Goal: Task Accomplishment & Management: Manage account settings

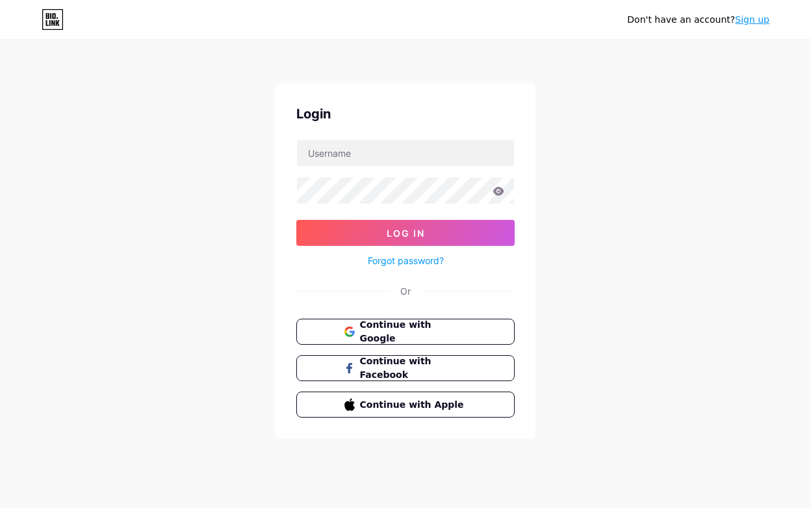
click at [331, 150] on input "text" at bounding box center [405, 153] width 217 height 26
type input "[EMAIL_ADDRESS][DOMAIN_NAME]"
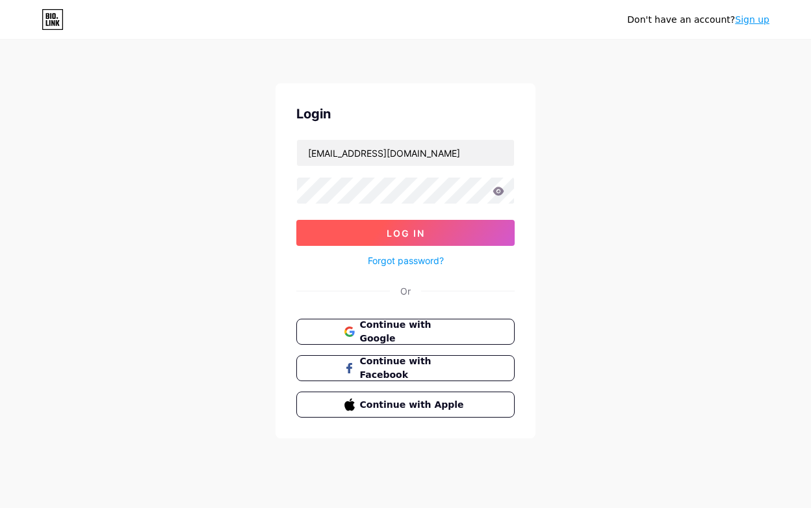
click at [421, 238] on button "Log In" at bounding box center [405, 233] width 218 height 26
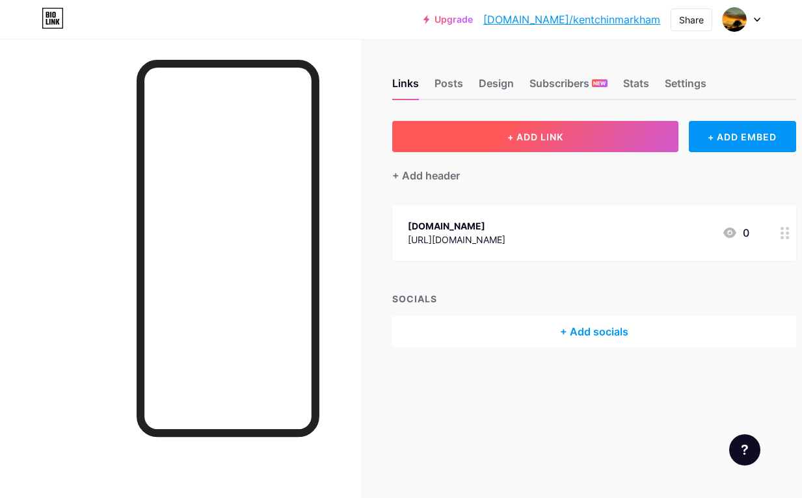
click at [545, 138] on span "+ ADD LINK" at bounding box center [535, 136] width 56 height 11
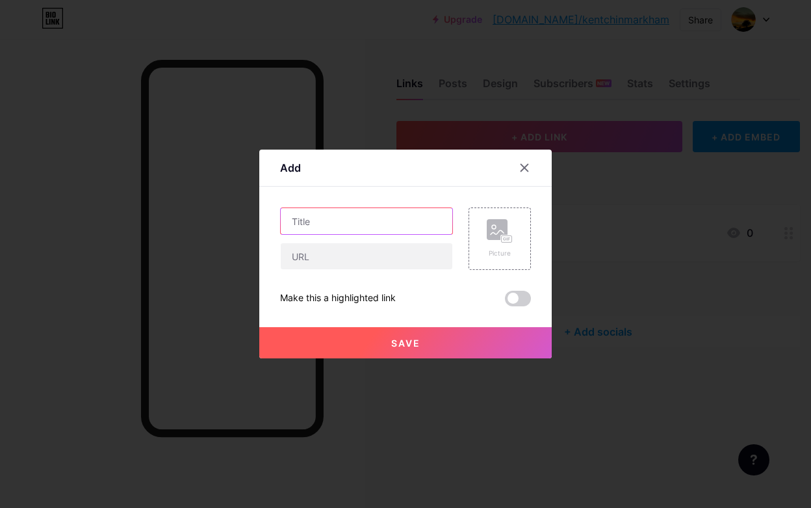
click at [329, 222] on input "text" at bounding box center [367, 221] width 172 height 26
type input "Strikingly"
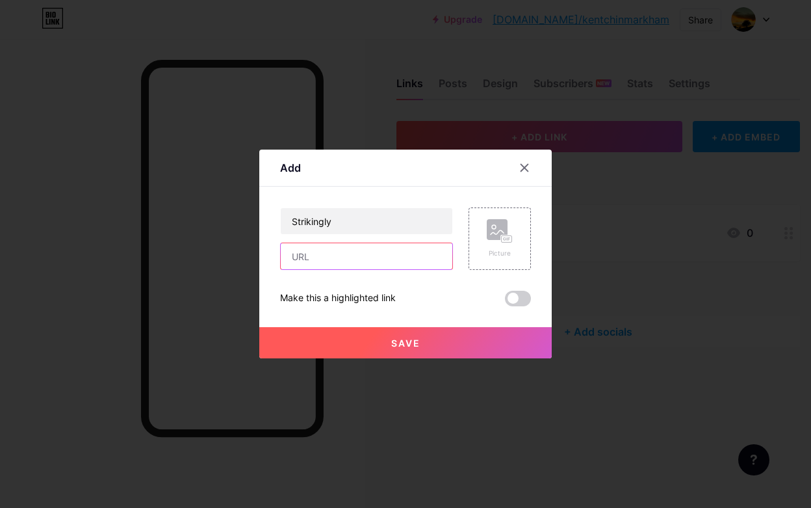
click at [313, 256] on input "text" at bounding box center [367, 256] width 172 height 26
paste input "[URL][DOMAIN_NAME]"
type input "[URL][DOMAIN_NAME]"
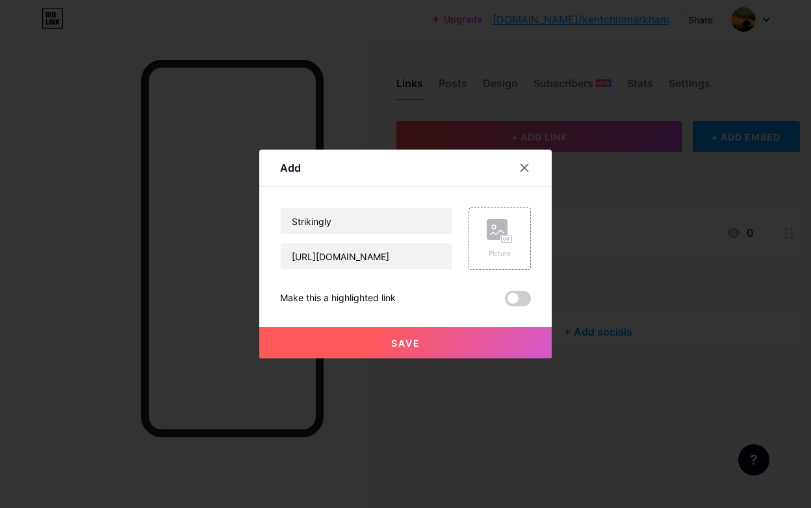
click at [449, 338] on button "Save" at bounding box center [405, 342] width 293 height 31
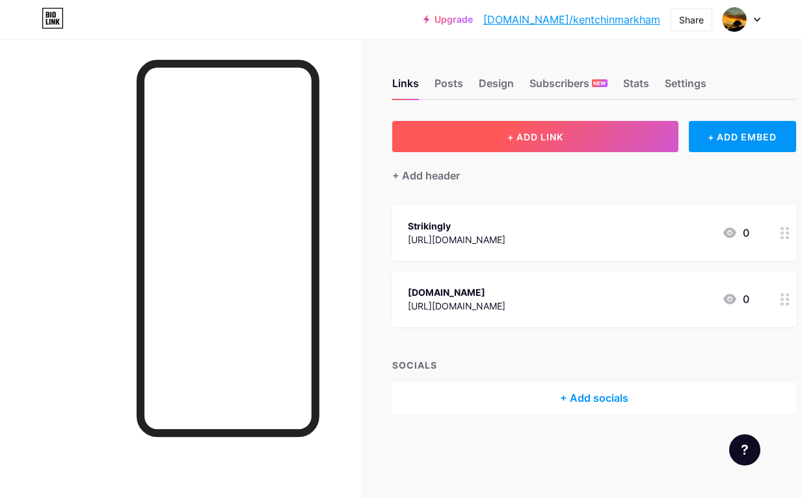
click at [506, 139] on button "+ ADD LINK" at bounding box center [535, 136] width 286 height 31
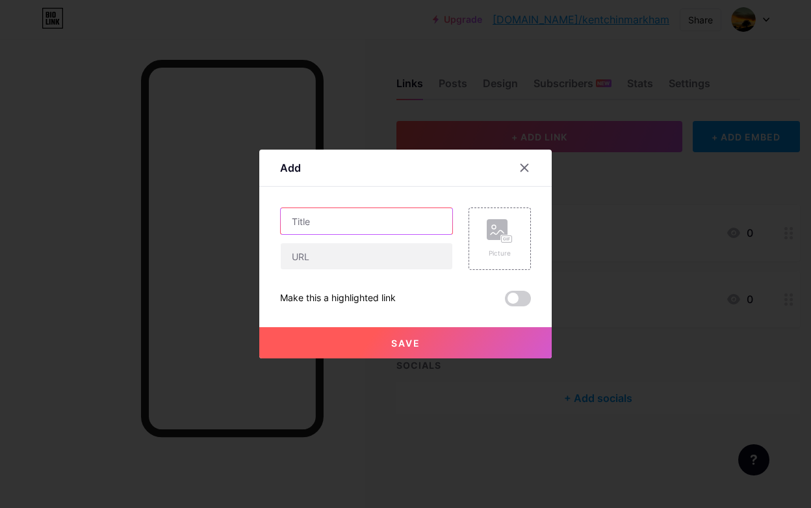
click at [307, 224] on input "text" at bounding box center [367, 221] width 172 height 26
type input "F6s"
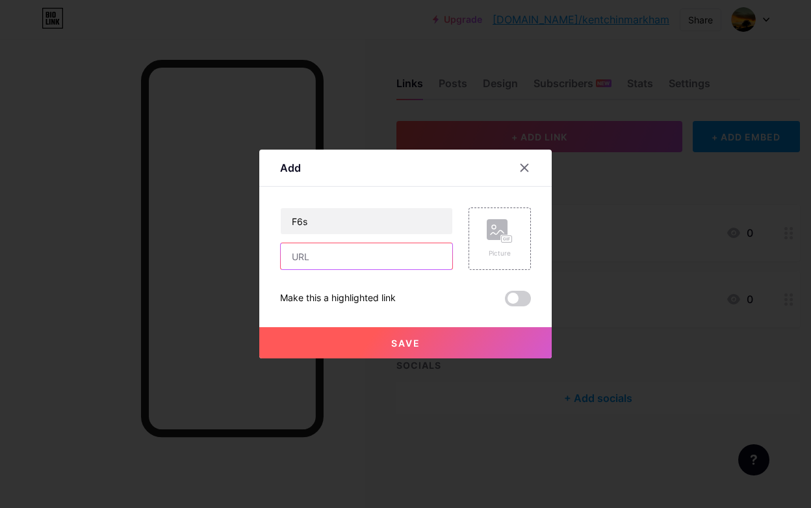
click at [326, 251] on input "text" at bounding box center [367, 256] width 172 height 26
paste input "[URL][DOMAIN_NAME]"
type input "[URL][DOMAIN_NAME]"
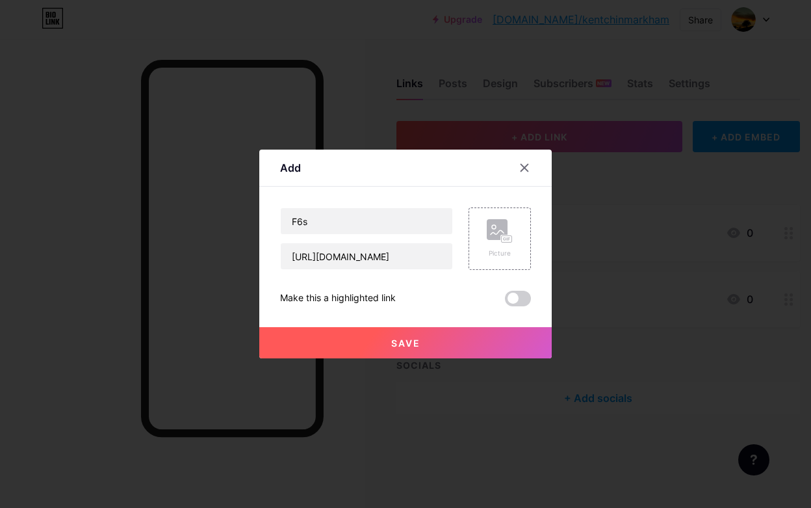
click at [407, 337] on span "Save" at bounding box center [405, 342] width 29 height 11
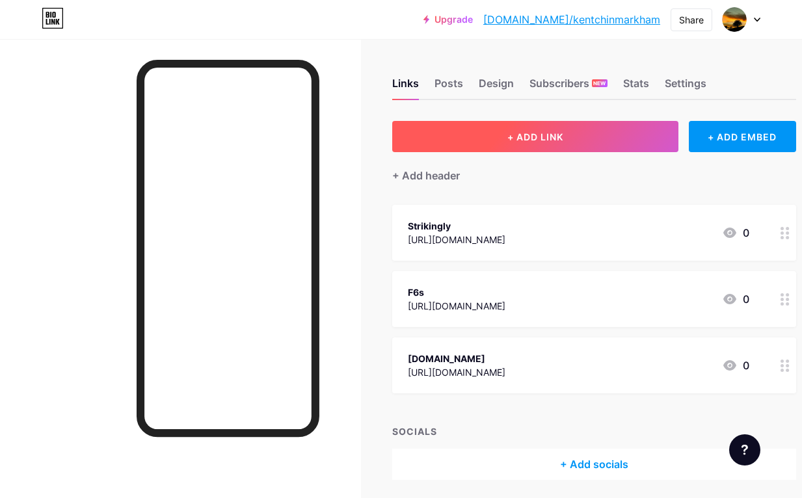
click at [530, 139] on span "+ ADD LINK" at bounding box center [535, 136] width 56 height 11
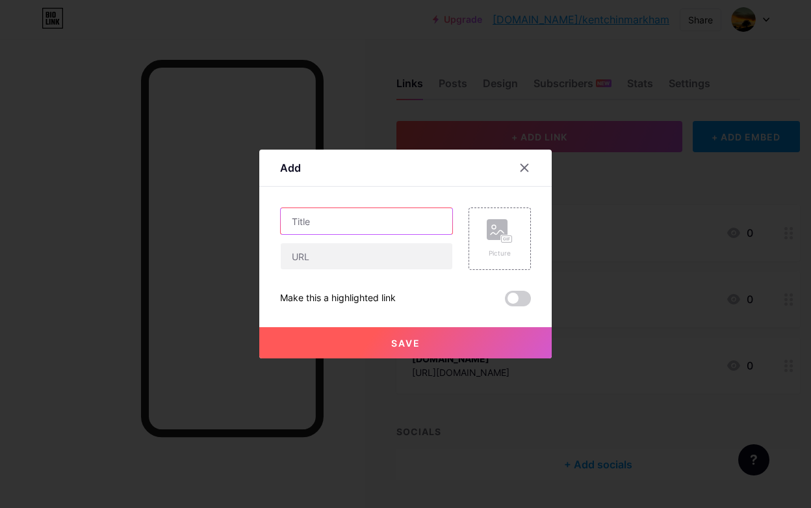
click at [362, 218] on input "text" at bounding box center [367, 221] width 172 height 26
type input "Wordpress"
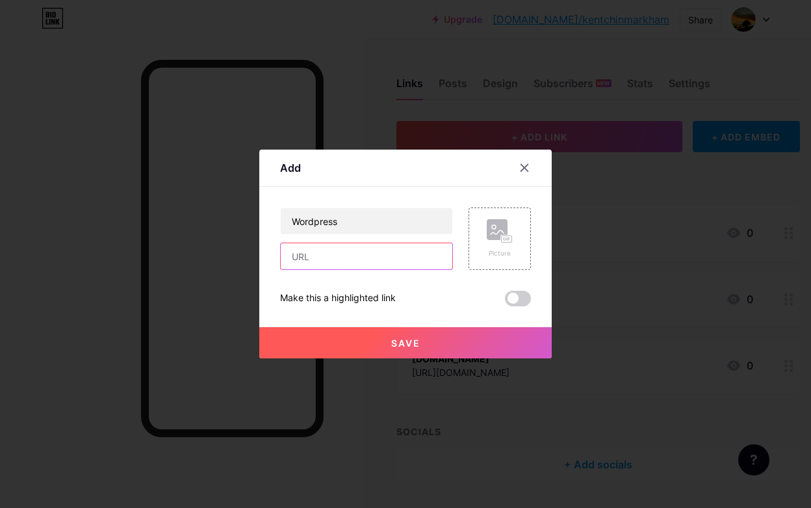
click at [355, 255] on input "text" at bounding box center [367, 256] width 172 height 26
paste input "[URL][DOMAIN_NAME]"
type input "[URL][DOMAIN_NAME]"
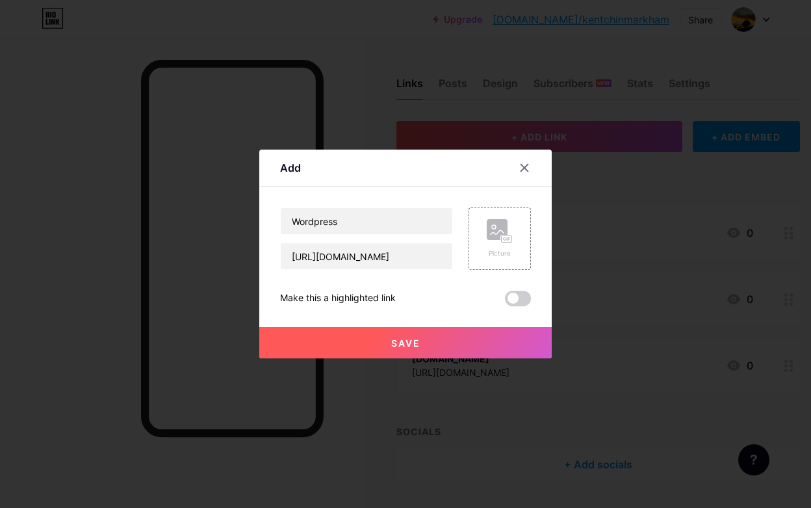
click at [402, 342] on span "Save" at bounding box center [405, 342] width 29 height 11
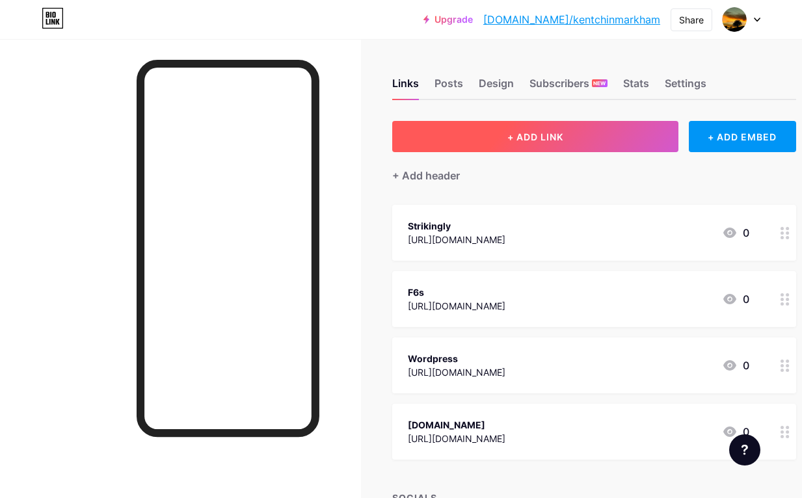
click at [548, 142] on button "+ ADD LINK" at bounding box center [535, 136] width 286 height 31
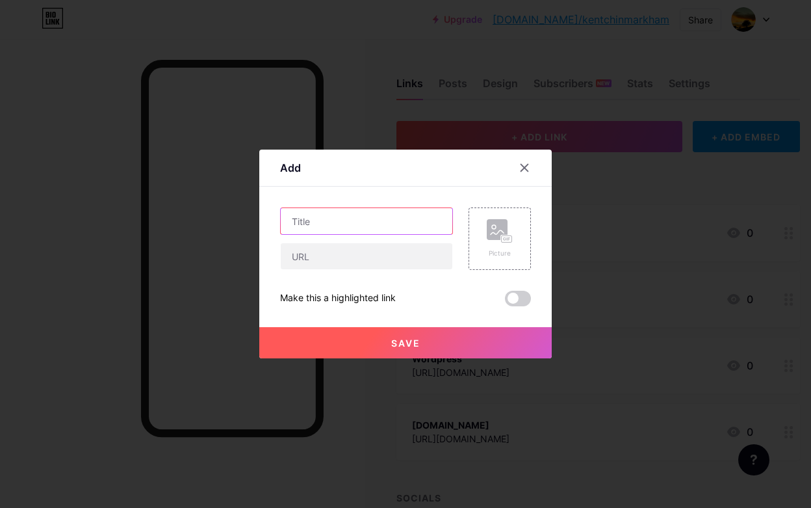
click at [310, 224] on input "text" at bounding box center [367, 221] width 172 height 26
type input "Crunchbase"
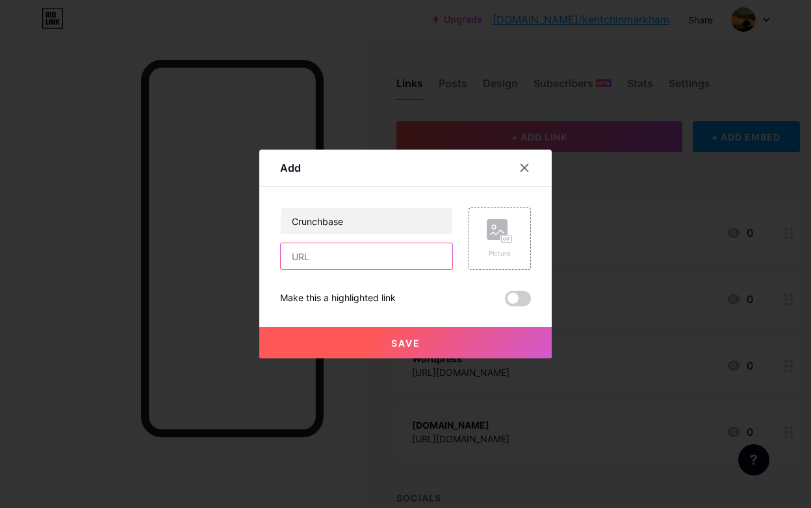
click at [356, 259] on input "text" at bounding box center [367, 256] width 172 height 26
paste input "[URL][DOMAIN_NAME][PERSON_NAME]"
type input "[URL][DOMAIN_NAME][PERSON_NAME]"
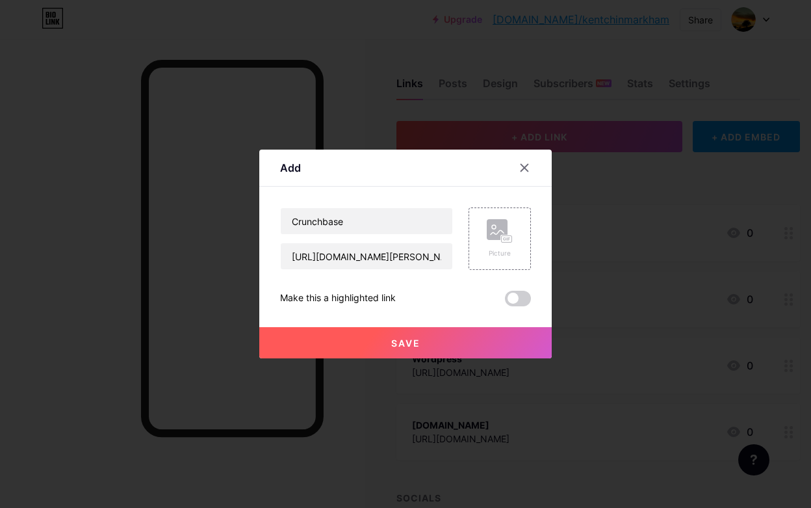
click at [428, 341] on button "Save" at bounding box center [405, 342] width 293 height 31
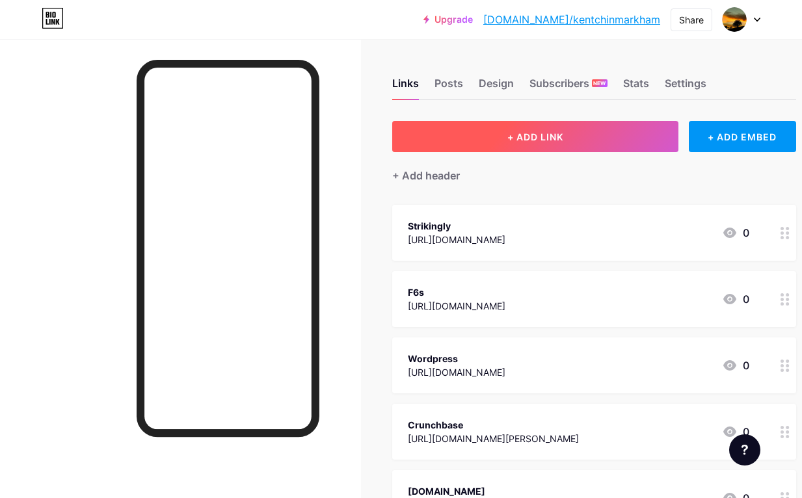
click at [543, 138] on span "+ ADD LINK" at bounding box center [535, 136] width 56 height 11
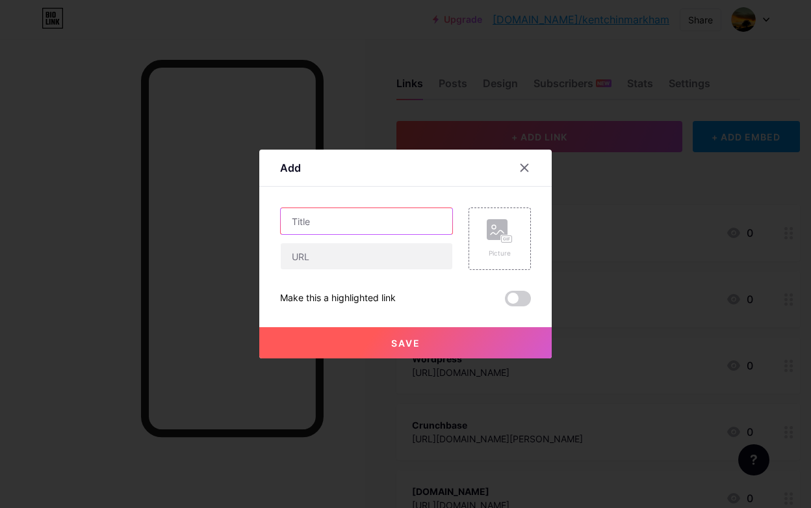
click at [393, 221] on input "text" at bounding box center [367, 221] width 172 height 26
click at [319, 223] on input "Ideamnensch" at bounding box center [367, 221] width 172 height 26
type input "Ideamensch"
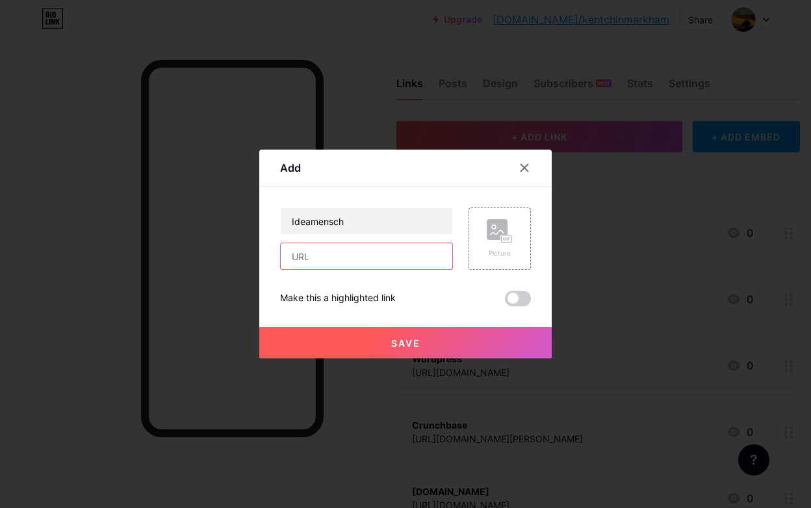
click at [332, 257] on input "text" at bounding box center [367, 256] width 172 height 26
paste input "[URL][DOMAIN_NAME][PERSON_NAME]"
type input "[URL][DOMAIN_NAME][PERSON_NAME]"
click at [413, 341] on span "Save" at bounding box center [405, 342] width 29 height 11
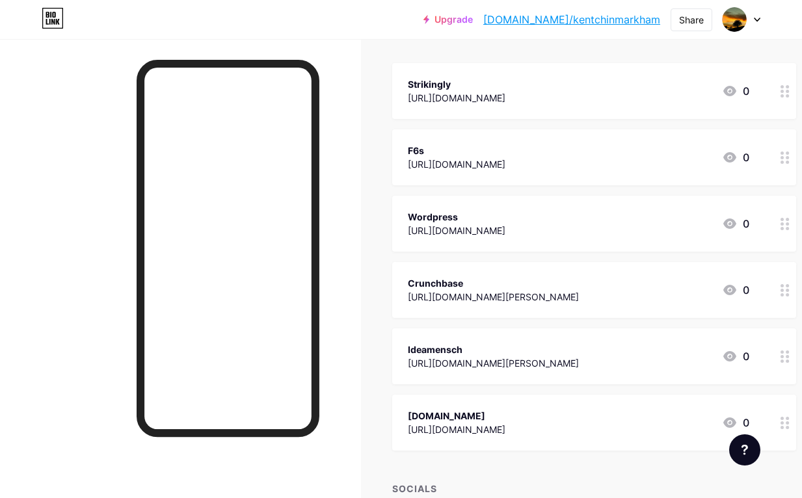
scroll to position [245, 0]
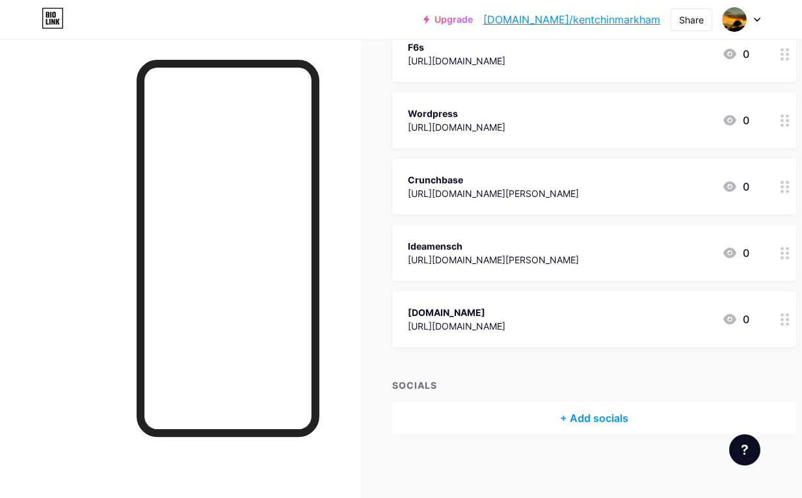
click at [597, 415] on div "+ Add socials" at bounding box center [594, 417] width 404 height 31
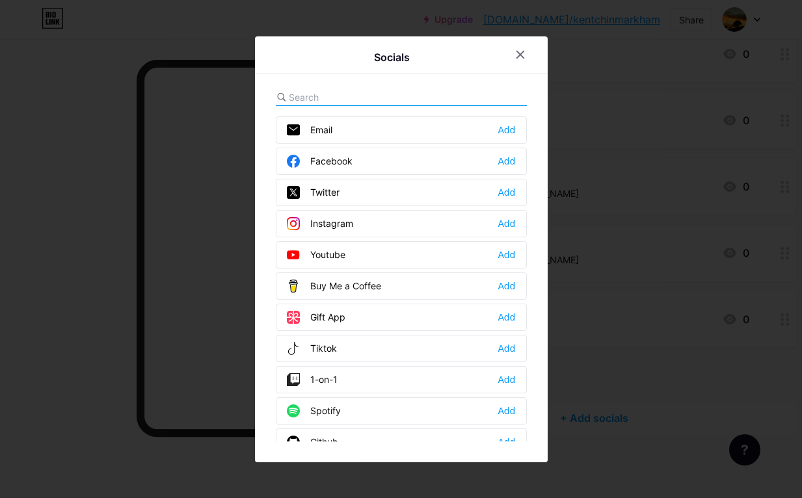
scroll to position [235, 0]
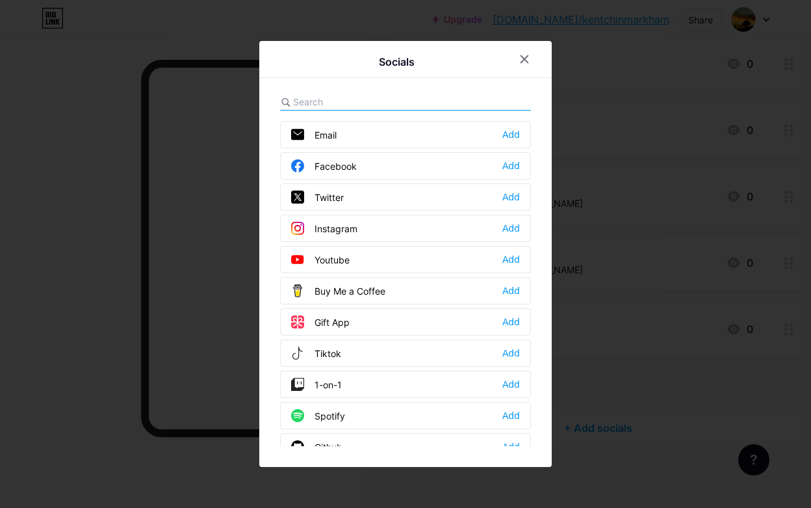
click at [346, 103] on input "text" at bounding box center [365, 102] width 144 height 14
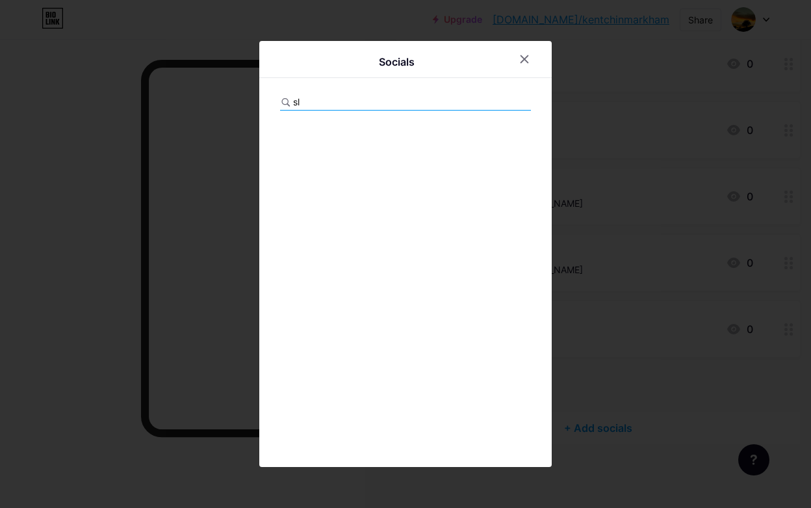
type input "s"
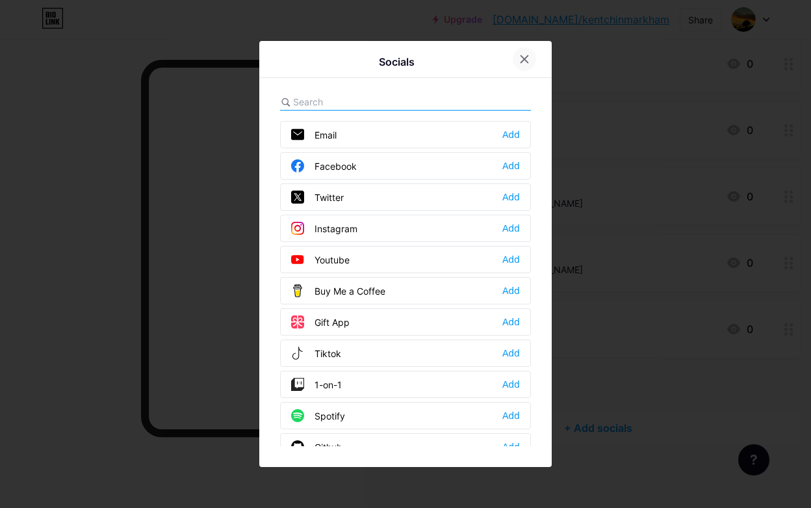
click at [519, 61] on icon at bounding box center [524, 59] width 10 height 10
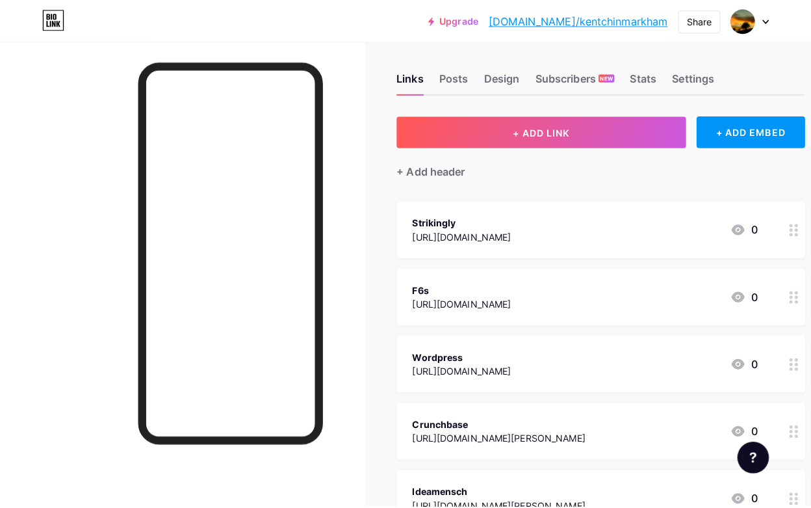
scroll to position [0, 0]
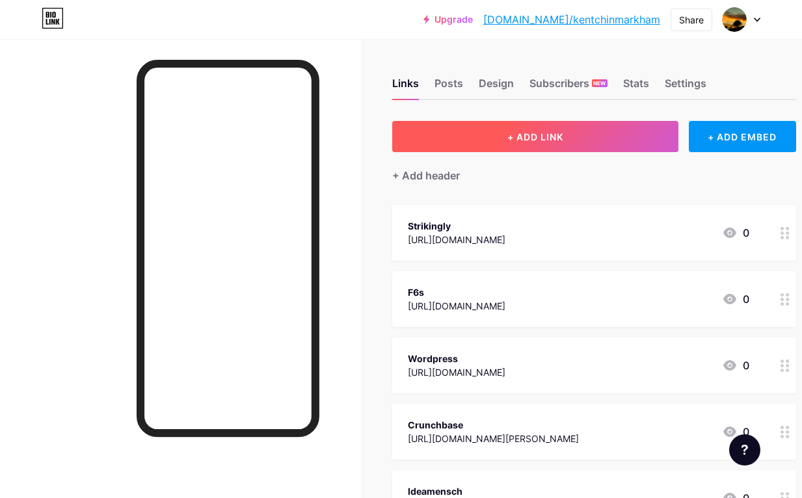
click at [547, 137] on span "+ ADD LINK" at bounding box center [535, 136] width 56 height 11
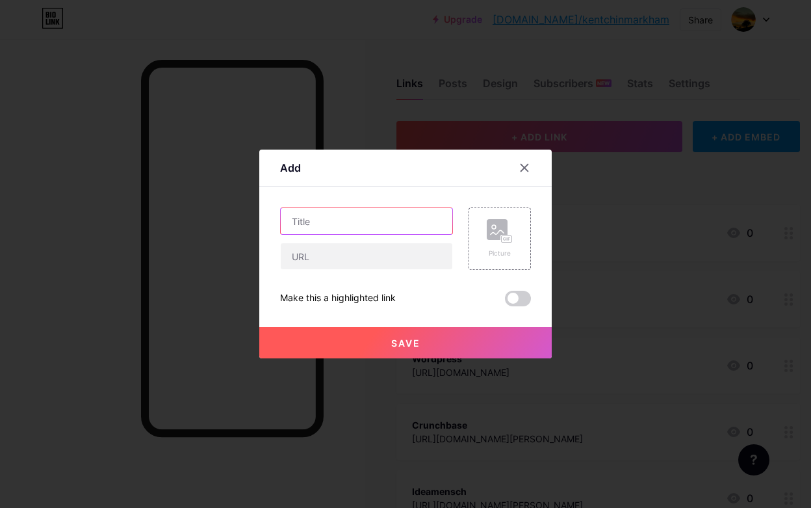
click at [320, 223] on input "text" at bounding box center [367, 221] width 172 height 26
type input "SlideShare"
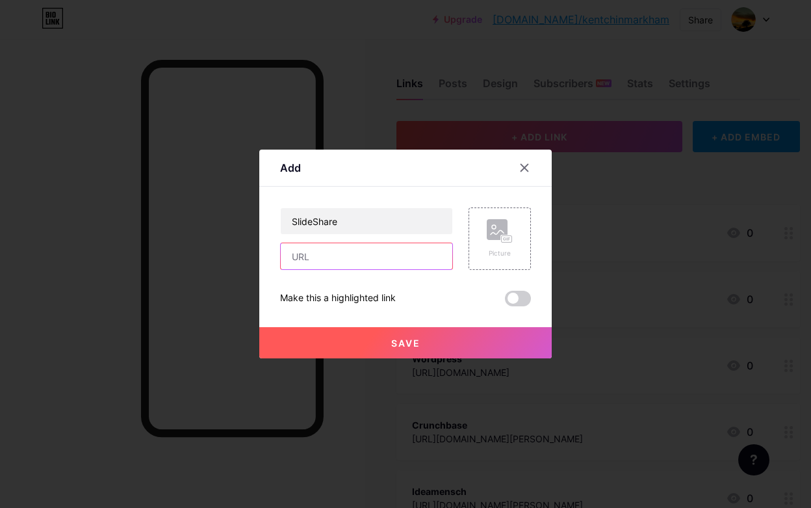
click at [335, 255] on input "text" at bounding box center [367, 256] width 172 height 26
paste input "[URL][DOMAIN_NAME]"
type input "[URL][DOMAIN_NAME]"
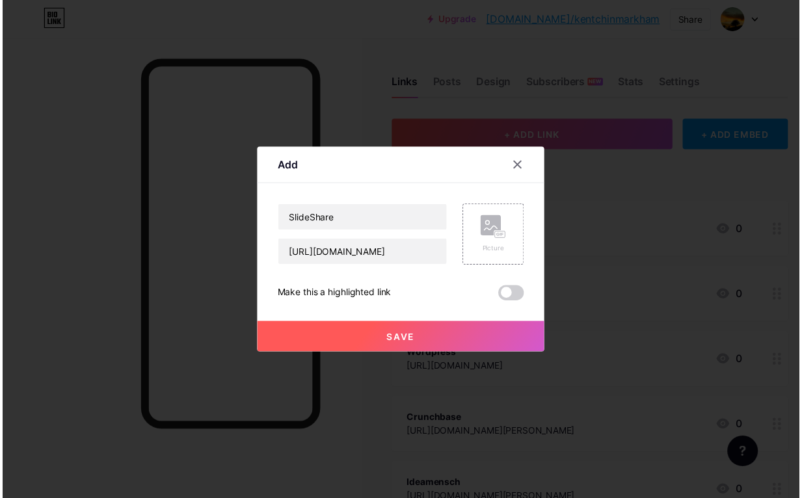
scroll to position [0, 0]
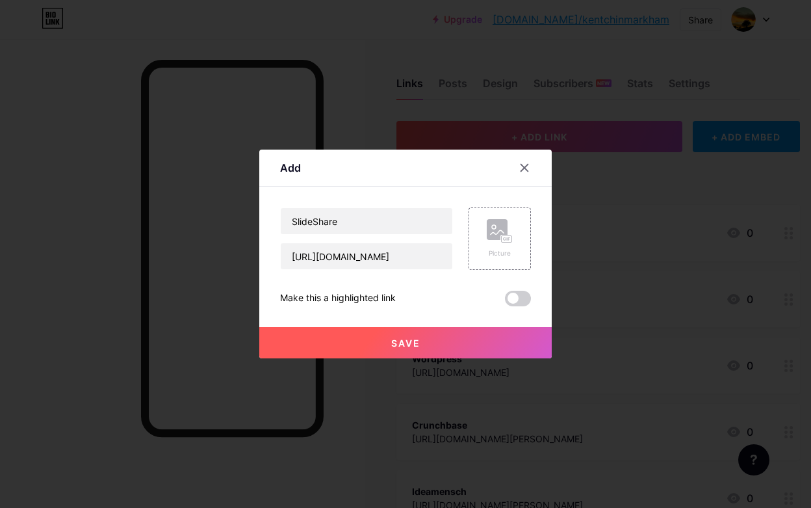
click at [408, 347] on span "Save" at bounding box center [405, 342] width 29 height 11
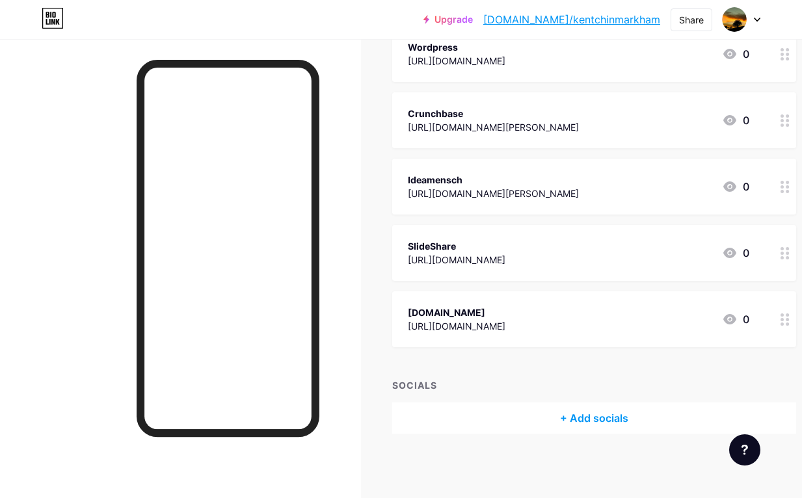
click at [618, 416] on div "+ Add socials" at bounding box center [594, 417] width 404 height 31
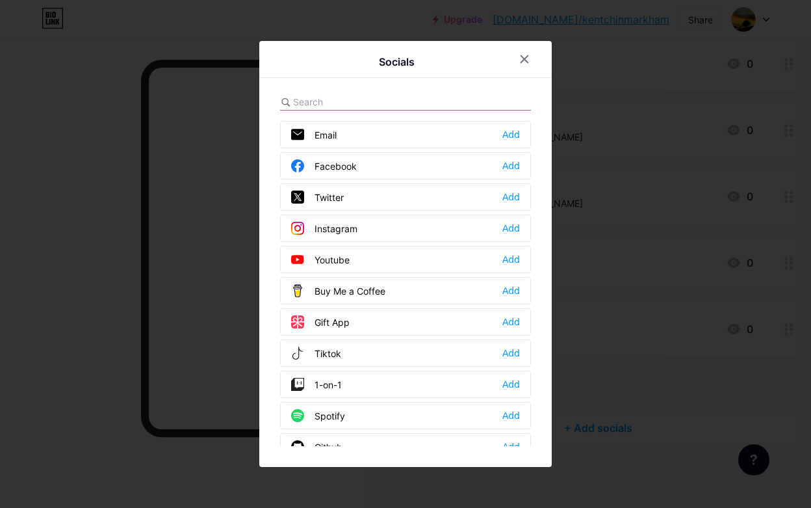
click at [365, 101] on input "text" at bounding box center [365, 102] width 144 height 14
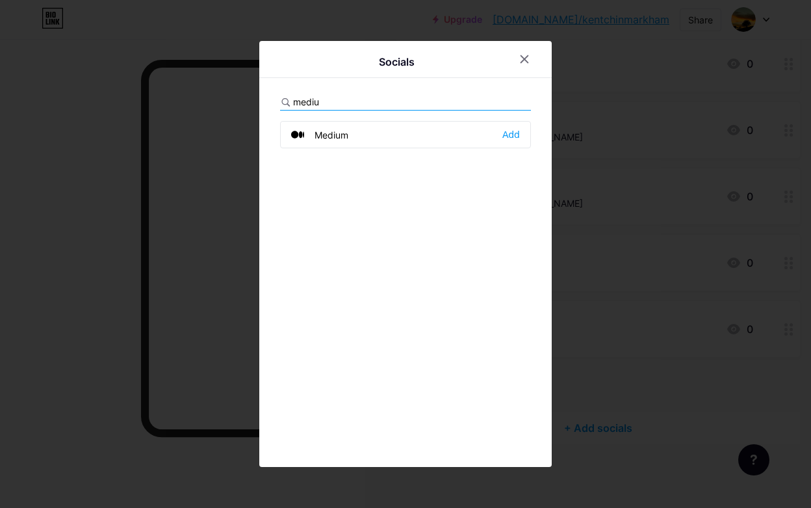
type input "mediu"
click at [376, 135] on div "Medium Add" at bounding box center [405, 134] width 251 height 27
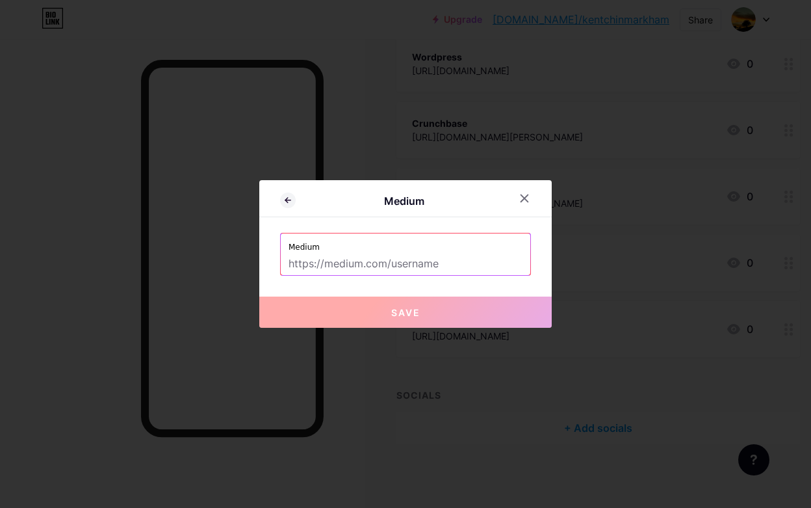
click at [349, 263] on input "text" at bounding box center [406, 264] width 234 height 22
paste input "[URL][DOMAIN_NAME]"
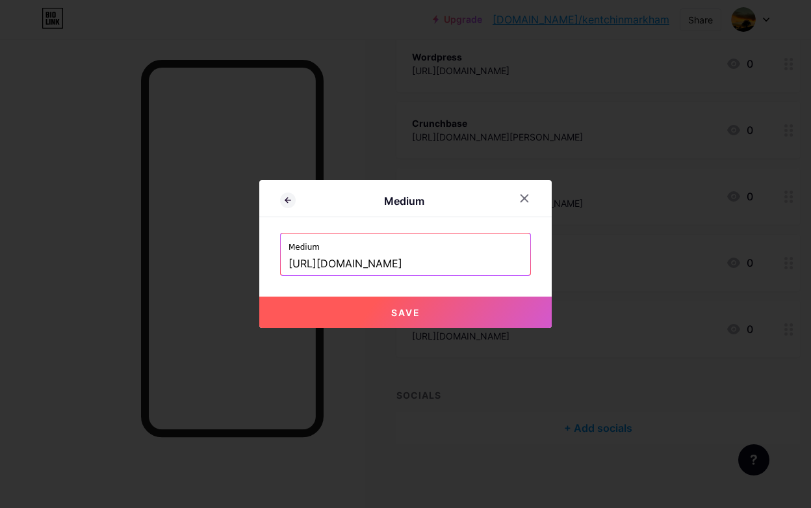
type input "[URL][DOMAIN_NAME]"
click at [398, 313] on span "Save" at bounding box center [405, 312] width 29 height 11
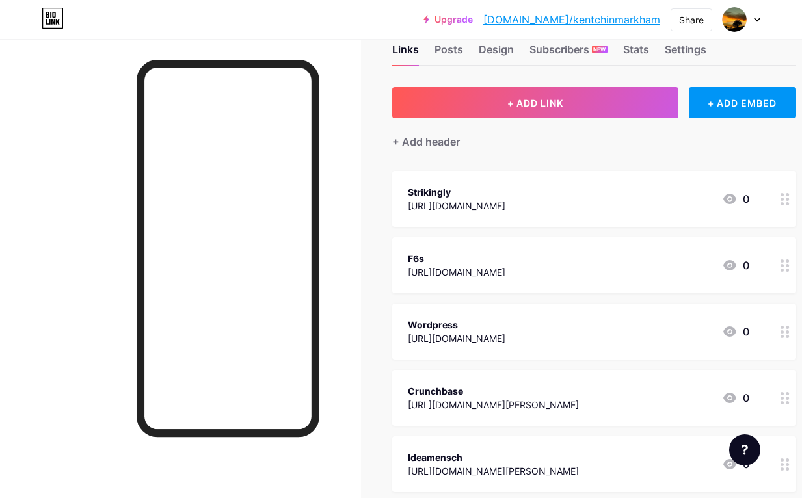
scroll to position [0, 0]
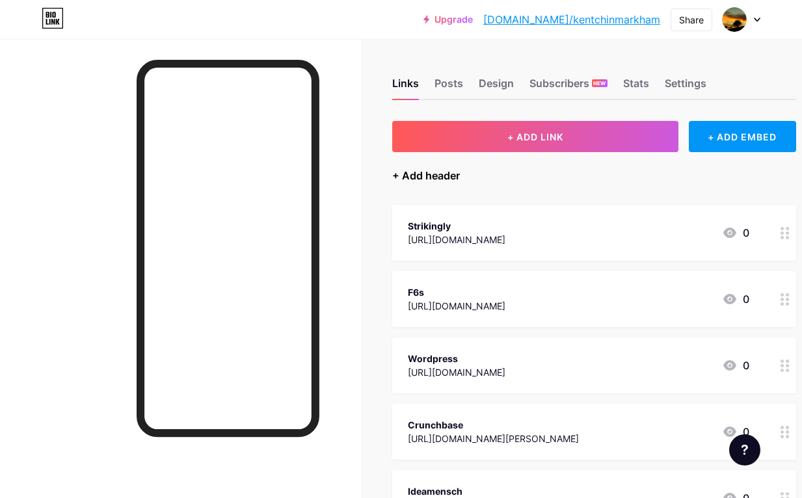
click at [443, 179] on div "+ Add header" at bounding box center [426, 176] width 68 height 16
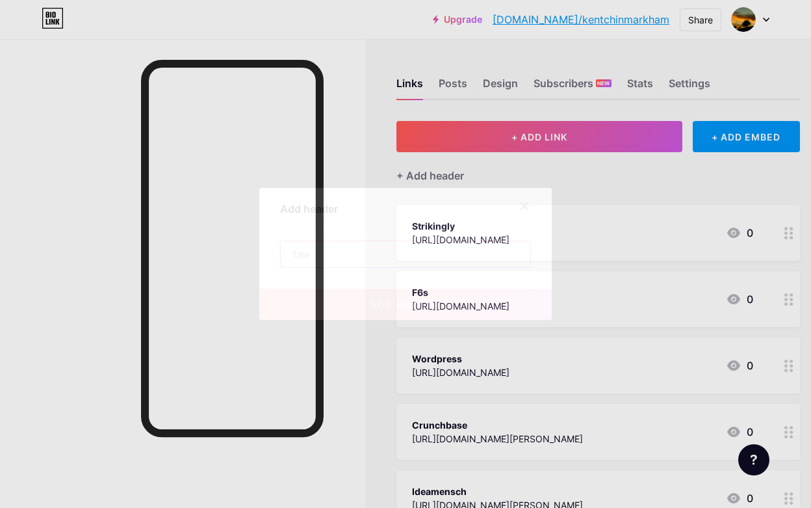
click at [314, 260] on input "text" at bounding box center [406, 254] width 250 height 26
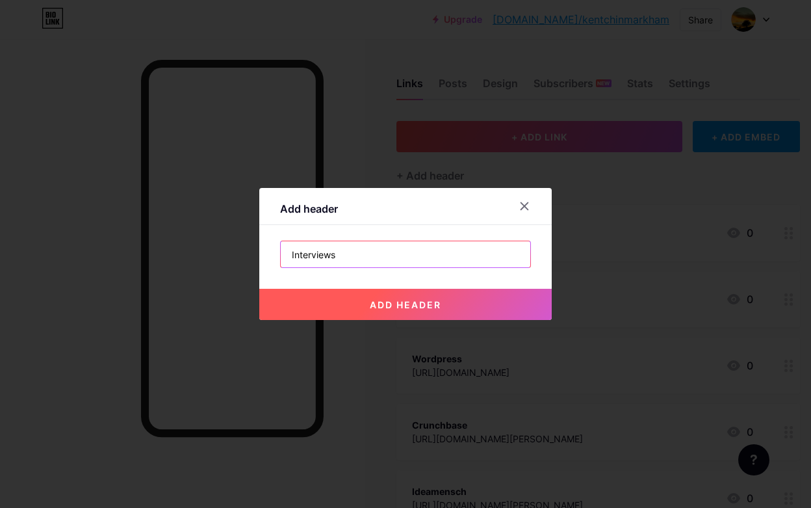
type input "Interviews"
click at [393, 307] on span "add header" at bounding box center [406, 304] width 72 height 11
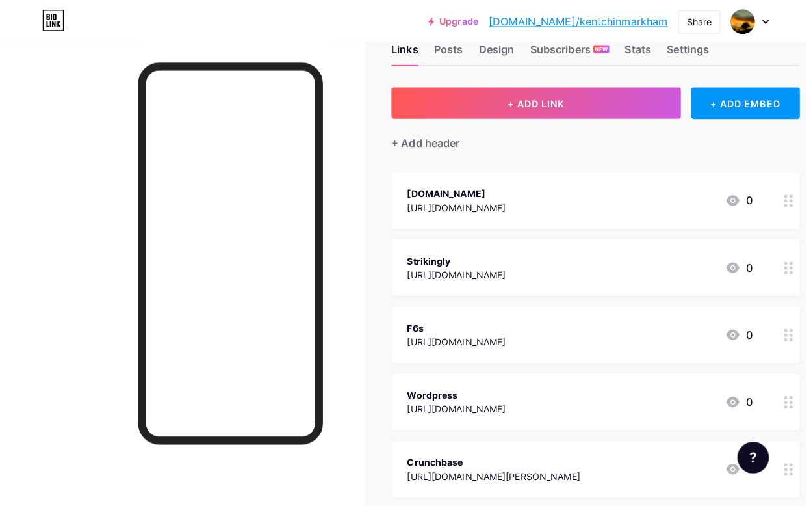
scroll to position [0, 5]
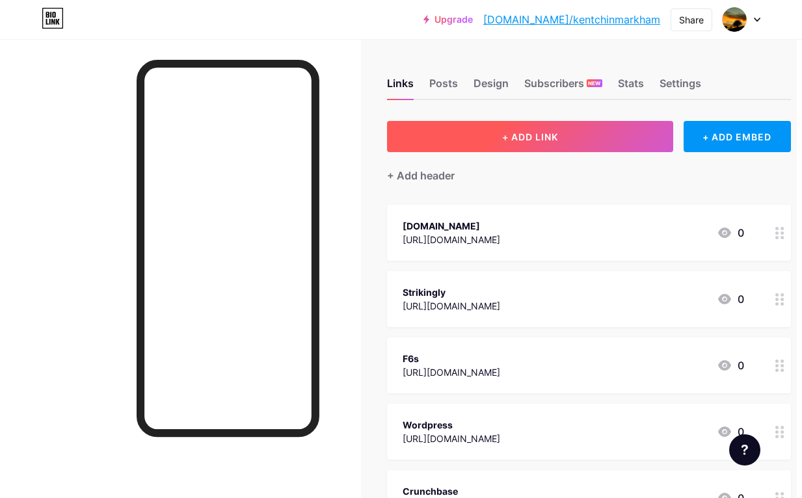
click at [553, 142] on button "+ ADD LINK" at bounding box center [530, 136] width 286 height 31
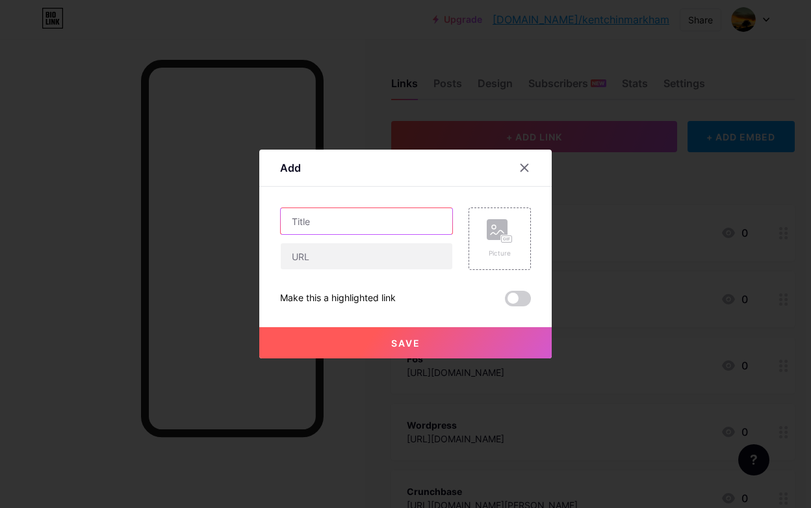
click at [330, 219] on input "text" at bounding box center [367, 221] width 172 height 26
paste input "Interview with [PERSON_NAME] on the Physical and Mental Benefits of Martial Arts"
type input "Interview with [PERSON_NAME] on the Physical and Mental Benefits of Martial Arts"
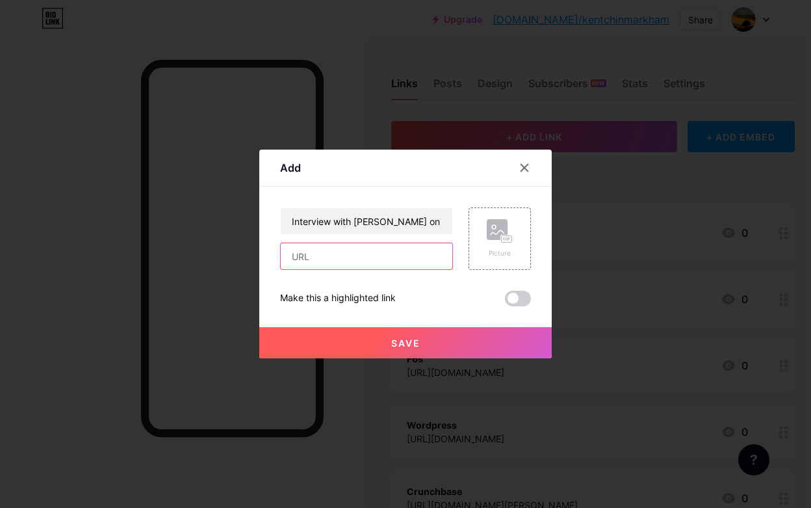
click at [313, 259] on input "text" at bounding box center [367, 256] width 172 height 26
paste input "[URL][DOMAIN_NAME][PERSON_NAME]"
type input "[URL][DOMAIN_NAME][PERSON_NAME]"
click at [381, 342] on button "Save" at bounding box center [405, 342] width 293 height 31
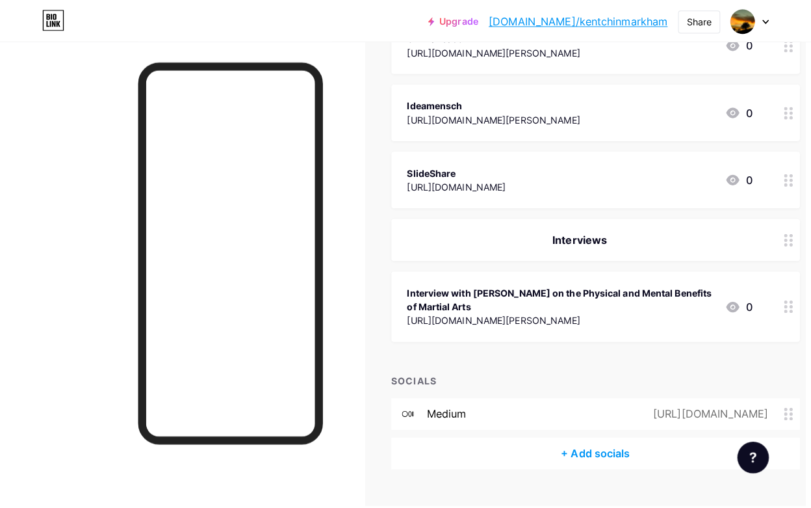
scroll to position [0, 5]
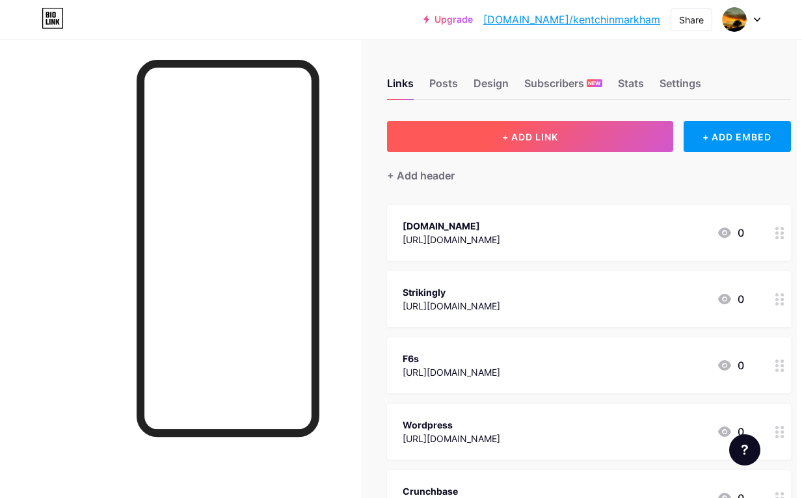
click at [558, 138] on span "+ ADD LINK" at bounding box center [530, 136] width 56 height 11
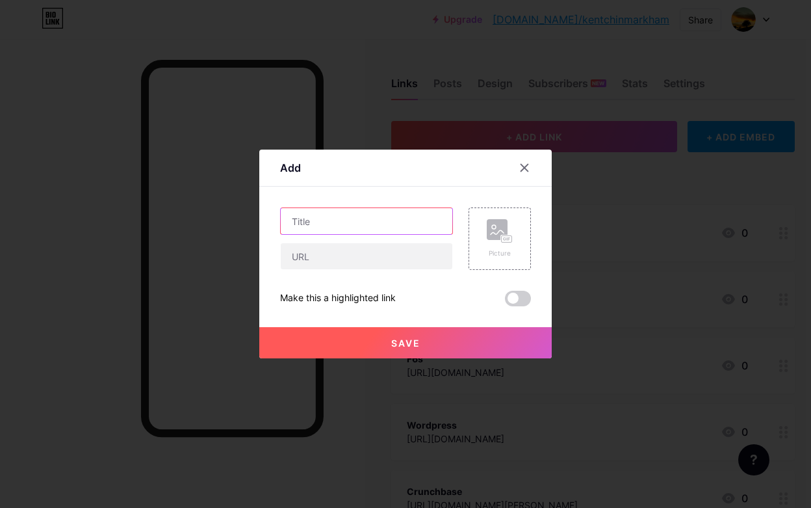
click at [355, 224] on input "text" at bounding box center [367, 221] width 172 height 26
paste input "Interview with Toronto’s [PERSON_NAME] on the Importance of Fitness & Nutrition…"
type input "Interview with Toronto’s [PERSON_NAME] on the Importance of Fitness & Nutrition…"
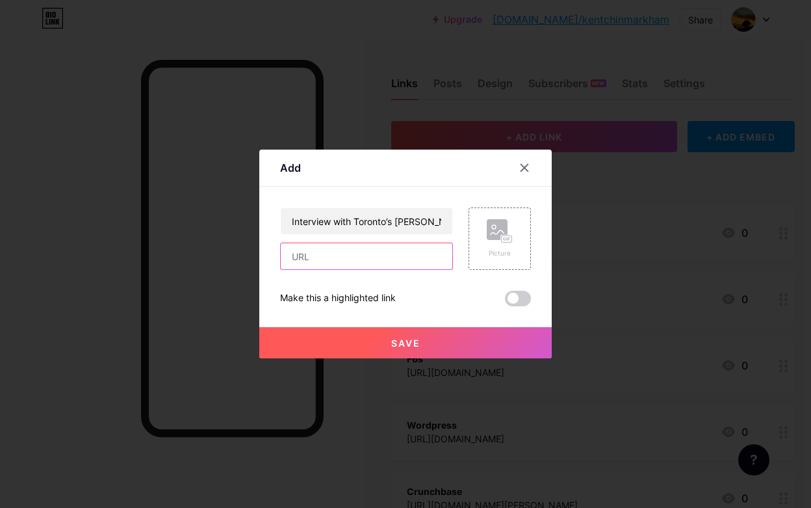
click at [335, 254] on input "text" at bounding box center [367, 256] width 172 height 26
paste input "[URL][DOMAIN_NAME][PERSON_NAME]"
type input "[URL][DOMAIN_NAME][PERSON_NAME]"
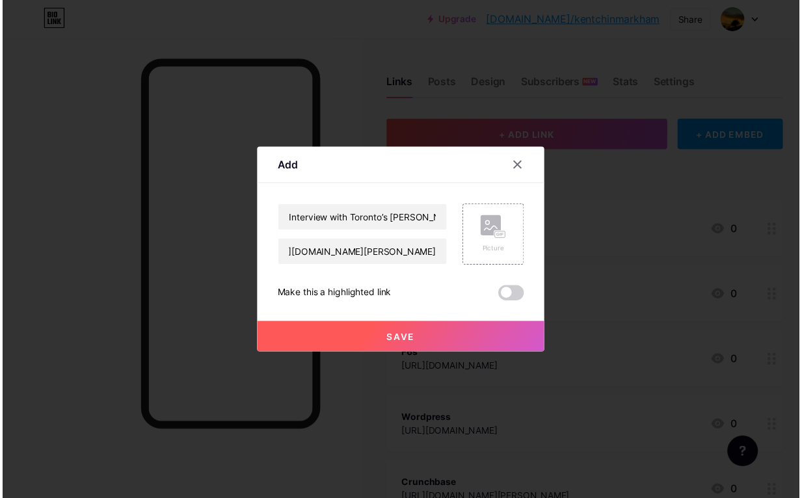
scroll to position [0, 0]
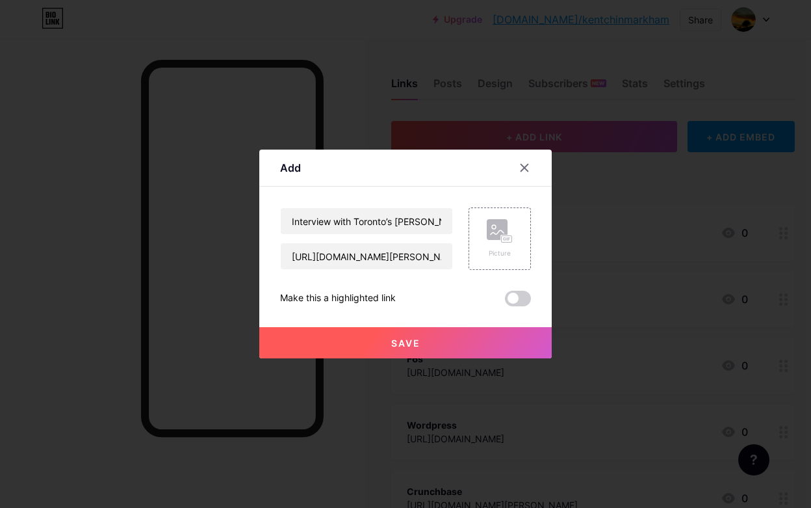
click at [411, 346] on span "Save" at bounding box center [405, 342] width 29 height 11
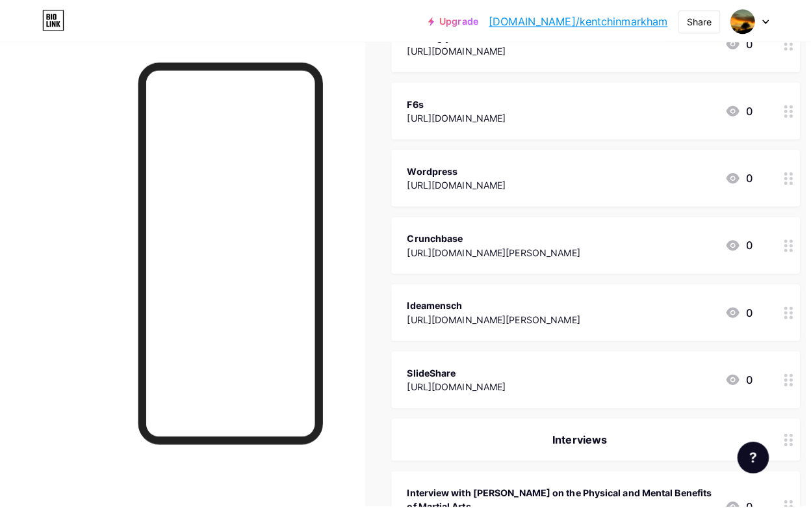
scroll to position [0, 5]
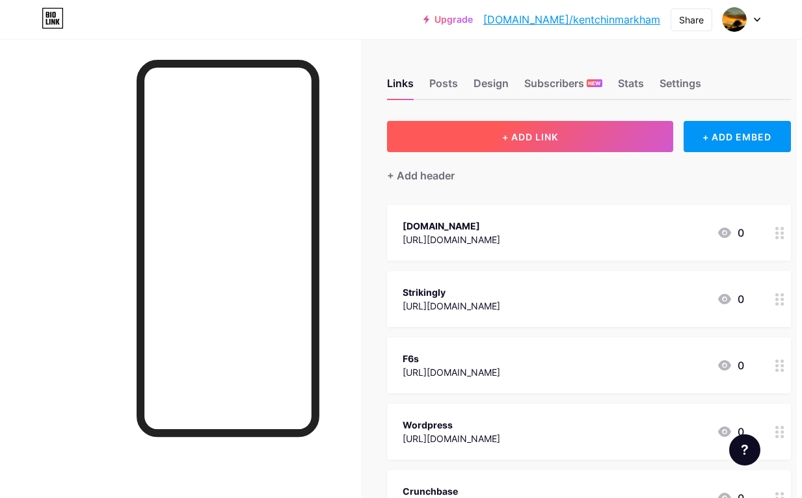
click at [536, 130] on button "+ ADD LINK" at bounding box center [530, 136] width 286 height 31
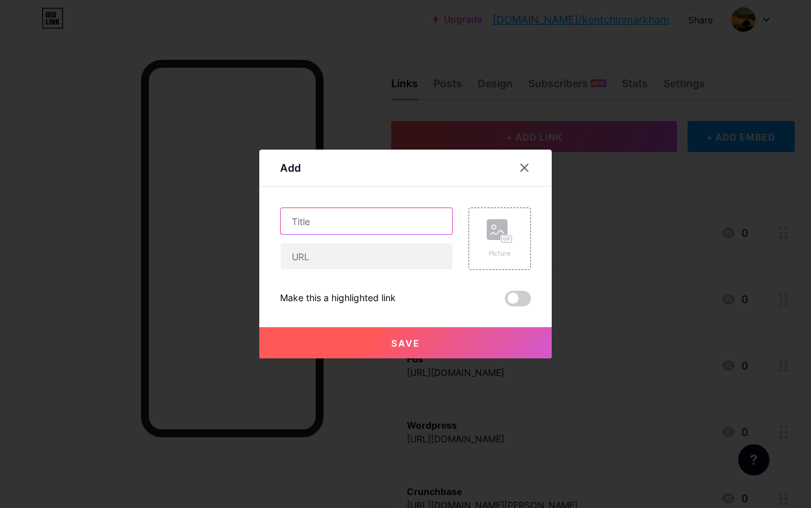
click at [345, 229] on input "text" at bounding box center [367, 221] width 172 height 26
paste input "Interview with [PERSON_NAME]: Staying Driven Through Fitness and Focus"
type input "Interview with [PERSON_NAME]: Staying Driven Through Fitness and Focus"
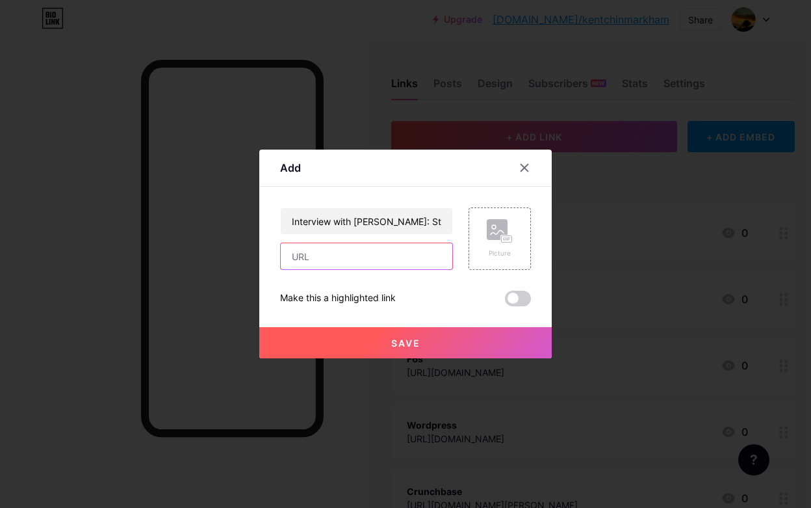
click at [415, 256] on input "text" at bounding box center [367, 256] width 172 height 26
paste input "[URL][DOMAIN_NAME][PERSON_NAME]"
type input "[URL][DOMAIN_NAME][PERSON_NAME]"
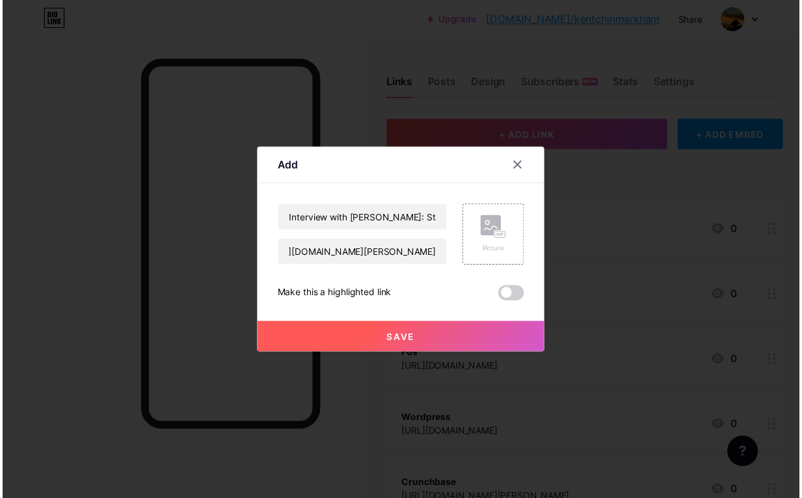
scroll to position [0, 0]
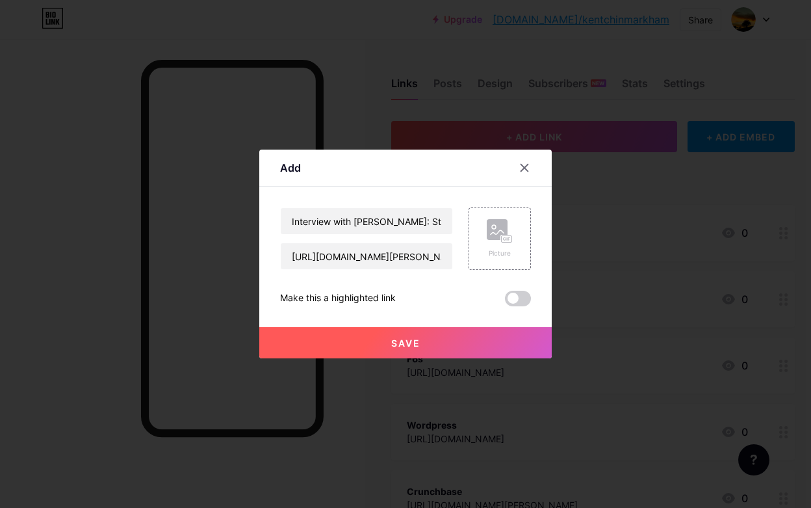
click at [426, 344] on button "Save" at bounding box center [405, 342] width 293 height 31
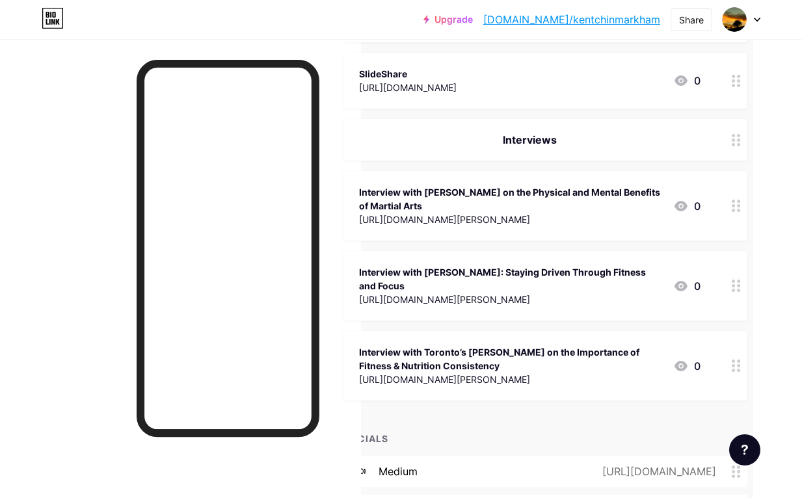
scroll to position [0, 53]
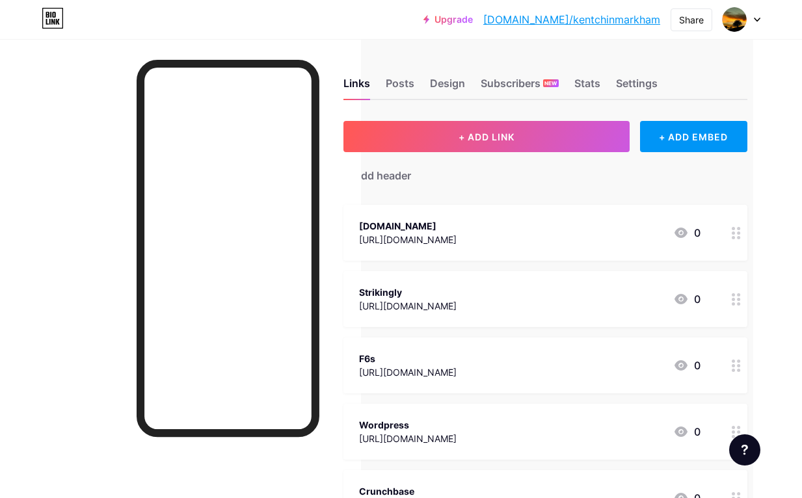
drag, startPoint x: 779, startPoint y: 116, endPoint x: 782, endPoint y: 1, distance: 115.1
